Goal: Task Accomplishment & Management: Manage account settings

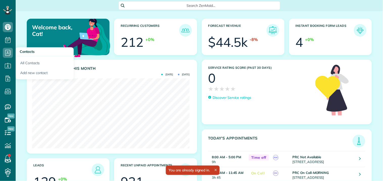
scroll to position [70, 158]
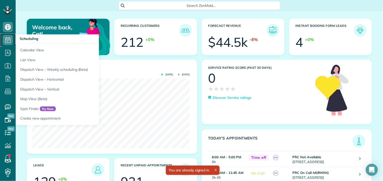
click at [8, 38] on icon at bounding box center [8, 40] width 10 height 10
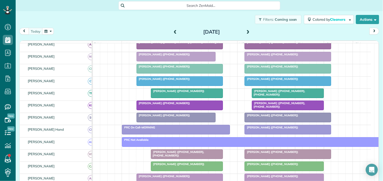
scroll to position [112, 0]
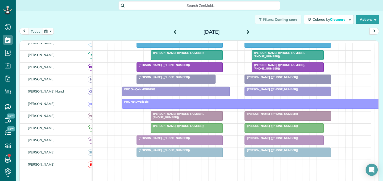
click at [281, 133] on div at bounding box center [284, 127] width 79 height 9
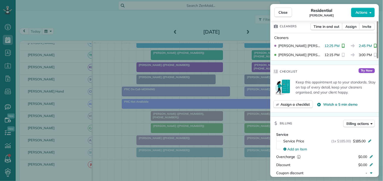
scroll to position [84, 0]
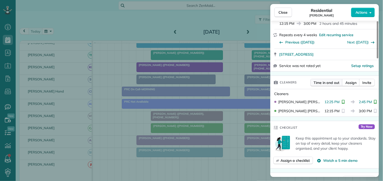
click at [322, 80] on span "Time in and out" at bounding box center [327, 82] width 26 height 5
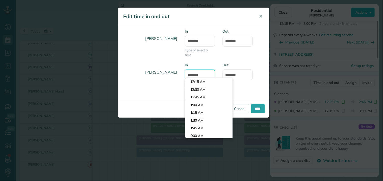
click at [199, 75] on input "********" at bounding box center [200, 74] width 30 height 11
type input "********"
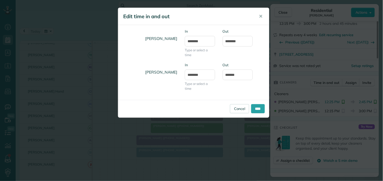
click at [198, 97] on body "Dashboard Scheduling Calendar View List View Dispatch View - Weekly scheduling …" at bounding box center [191, 90] width 383 height 181
click at [231, 75] on input "*******" at bounding box center [238, 74] width 30 height 11
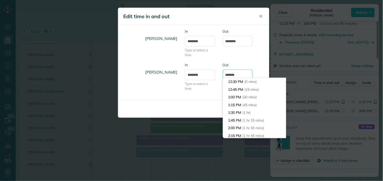
scroll to position [69, 0]
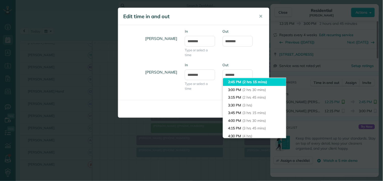
type input "*******"
click at [234, 81] on li "2:45 PM (2 hrs 15 mins)" at bounding box center [254, 82] width 63 height 8
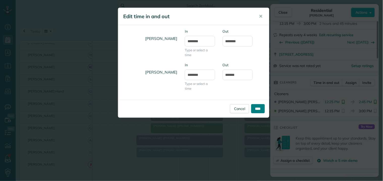
click at [258, 108] on input "****" at bounding box center [258, 108] width 14 height 9
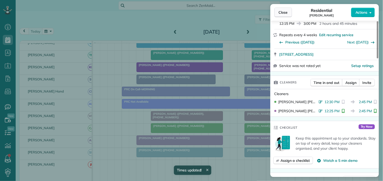
click at [285, 13] on span "Close" at bounding box center [283, 12] width 9 height 5
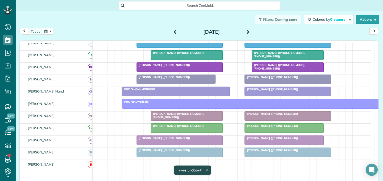
click at [274, 60] on div at bounding box center [287, 54] width 71 height 9
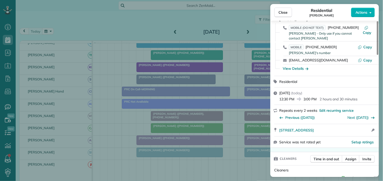
scroll to position [56, 0]
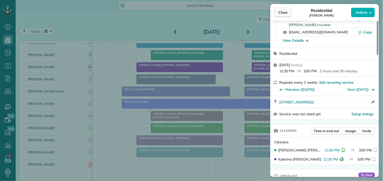
click at [283, 13] on span "Close" at bounding box center [283, 12] width 9 height 5
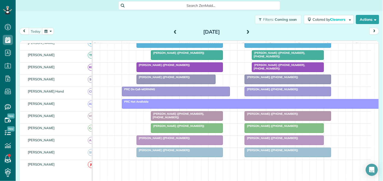
click at [275, 115] on div "[PERSON_NAME] ([PHONE_NUMBER])" at bounding box center [287, 114] width 83 height 4
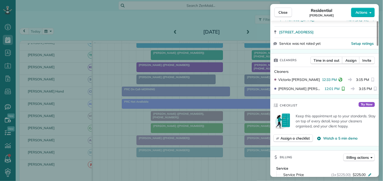
scroll to position [112, 0]
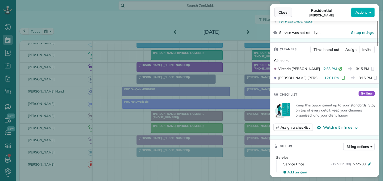
click at [284, 14] on span "Close" at bounding box center [283, 12] width 9 height 5
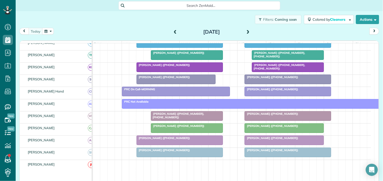
click at [167, 157] on div at bounding box center [180, 152] width 86 height 9
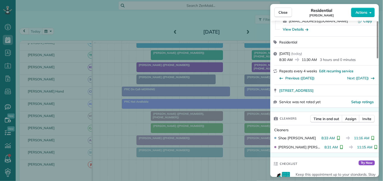
scroll to position [56, 0]
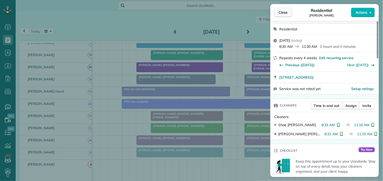
click at [285, 13] on span "Close" at bounding box center [283, 12] width 9 height 5
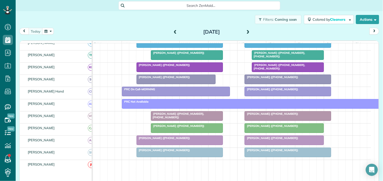
click at [173, 128] on span "[PERSON_NAME] ([PHONE_NUMBER])" at bounding box center [178, 126] width 54 height 4
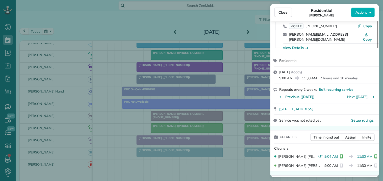
scroll to position [56, 0]
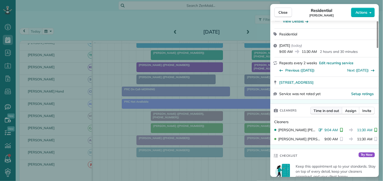
click at [325, 108] on span "Time in and out" at bounding box center [327, 110] width 26 height 5
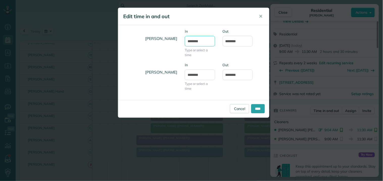
click at [204, 40] on input "*******" at bounding box center [200, 41] width 30 height 11
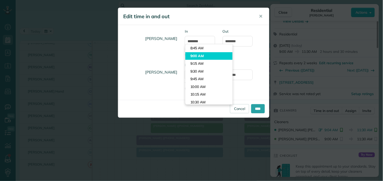
type input "*******"
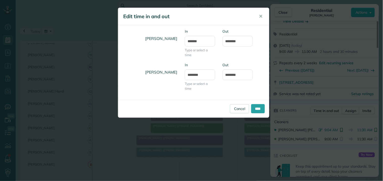
click at [201, 56] on body "Dashboard Scheduling Calendar View List View Dispatch View - Weekly scheduling …" at bounding box center [191, 90] width 383 height 181
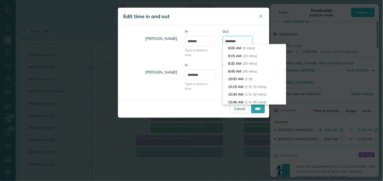
click at [243, 39] on input "********" at bounding box center [238, 41] width 30 height 11
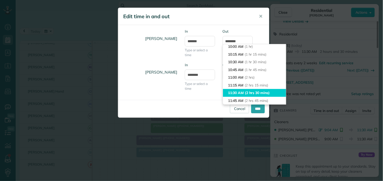
click at [233, 92] on li "11:30 AM (2 hrs 30 mins)" at bounding box center [254, 93] width 63 height 8
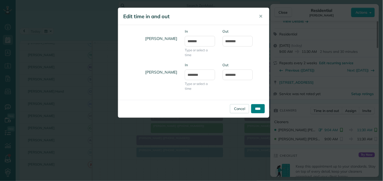
click at [258, 107] on input "****" at bounding box center [258, 108] width 14 height 9
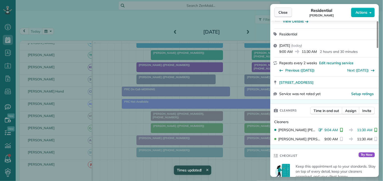
click at [287, 11] on span "Close" at bounding box center [283, 12] width 9 height 5
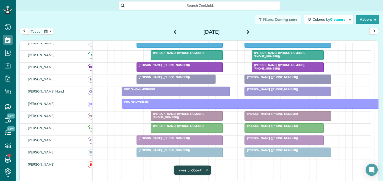
click at [195, 67] on div "[PERSON_NAME] ([PHONE_NUMBER])" at bounding box center [179, 65] width 83 height 4
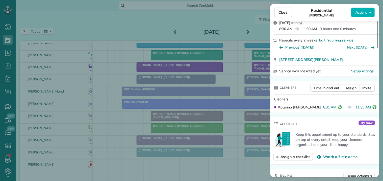
scroll to position [112, 0]
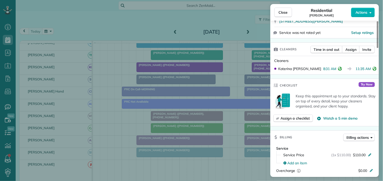
drag, startPoint x: 285, startPoint y: 10, endPoint x: 234, endPoint y: 104, distance: 107.7
click at [285, 10] on span "Close" at bounding box center [283, 12] width 9 height 5
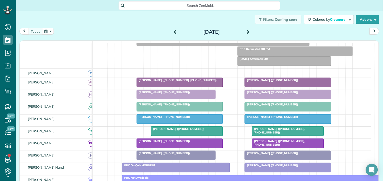
scroll to position [28, 0]
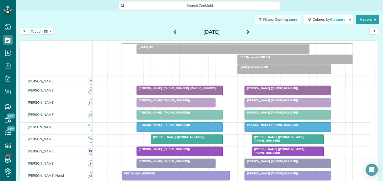
click at [276, 90] on span "[PERSON_NAME] ([PHONE_NUMBER])" at bounding box center [271, 88] width 54 height 4
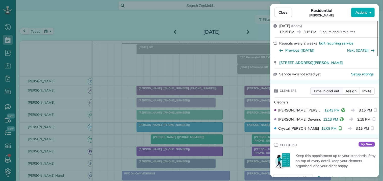
scroll to position [112, 0]
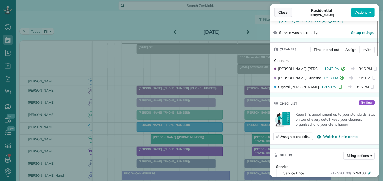
click at [283, 12] on span "Close" at bounding box center [283, 12] width 9 height 5
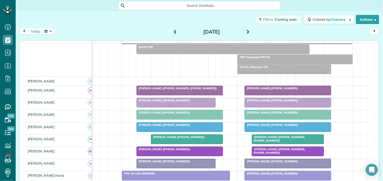
click at [271, 119] on div at bounding box center [288, 114] width 86 height 9
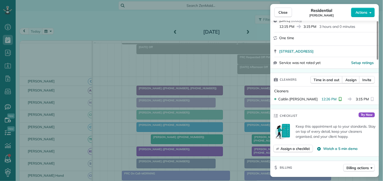
scroll to position [85, 0]
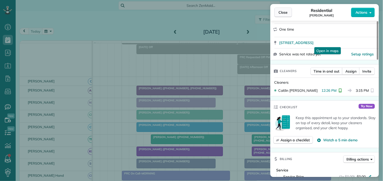
click at [283, 13] on span "Close" at bounding box center [283, 12] width 9 height 5
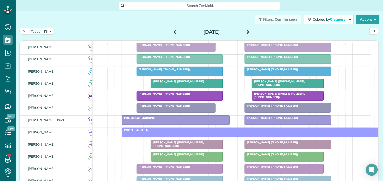
scroll to position [84, 0]
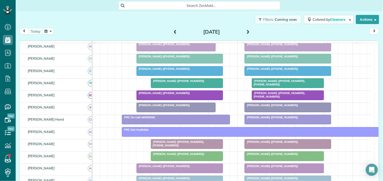
click at [281, 119] on span "[PERSON_NAME] ([PHONE_NUMBER])" at bounding box center [271, 117] width 54 height 4
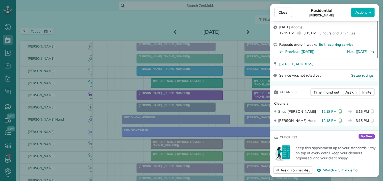
scroll to position [112, 0]
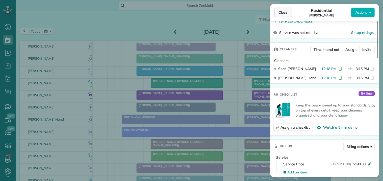
click at [282, 13] on span "Close" at bounding box center [283, 12] width 9 height 5
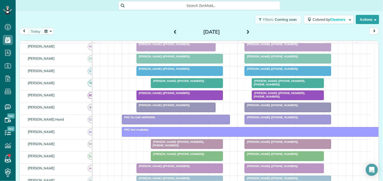
click at [246, 31] on span at bounding box center [248, 32] width 6 height 5
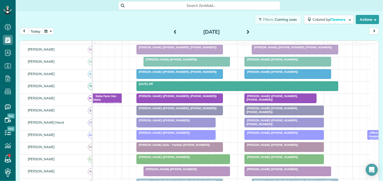
click at [245, 31] on span at bounding box center [248, 32] width 6 height 5
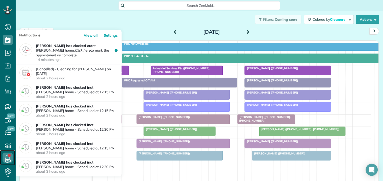
click at [8, 154] on icon at bounding box center [8, 157] width 10 height 10
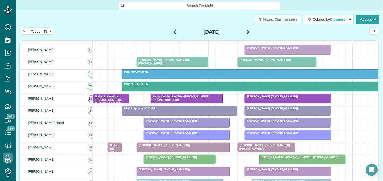
click at [247, 30] on span at bounding box center [248, 32] width 6 height 5
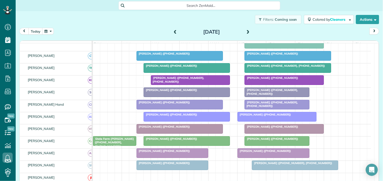
click at [247, 31] on span at bounding box center [248, 32] width 6 height 5
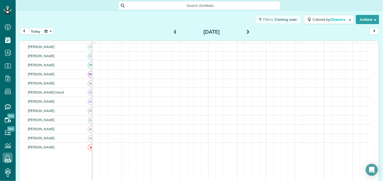
scroll to position [99, 0]
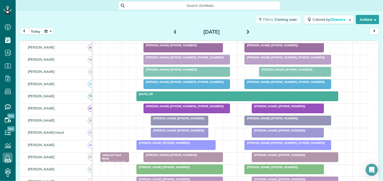
click at [174, 31] on span at bounding box center [175, 32] width 6 height 5
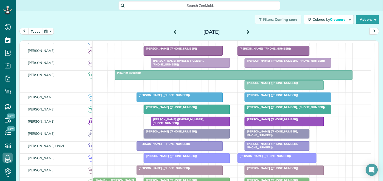
click at [173, 31] on span at bounding box center [175, 32] width 6 height 5
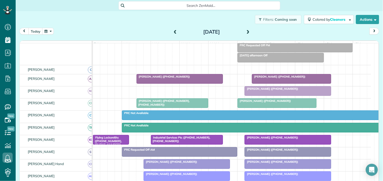
click at [162, 22] on div "Filters: Coming soon Colored by Cleaners Color by Cleaner Color by Team Color b…" at bounding box center [199, 19] width 367 height 17
